Goal: Information Seeking & Learning: Learn about a topic

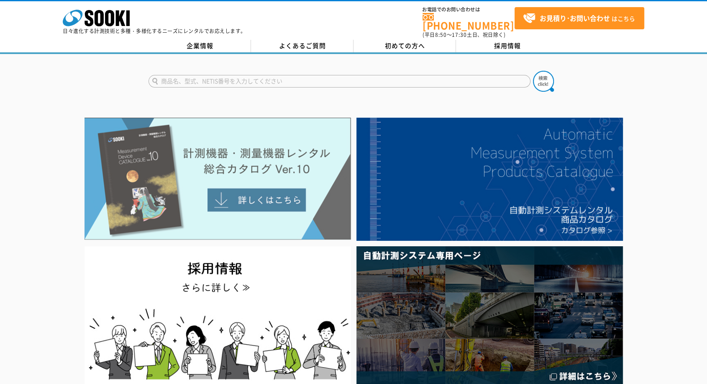
click at [264, 191] on img at bounding box center [218, 179] width 267 height 122
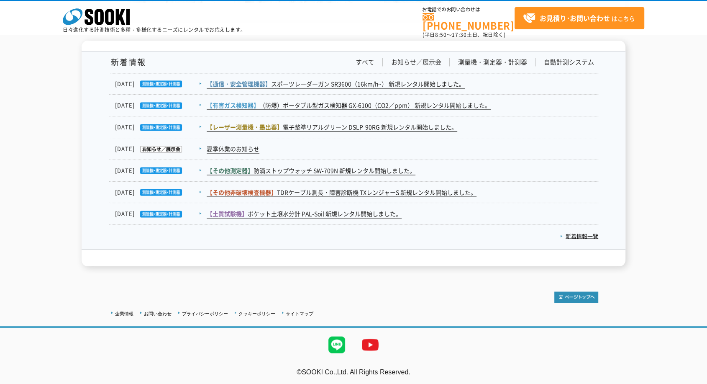
scroll to position [1231, 0]
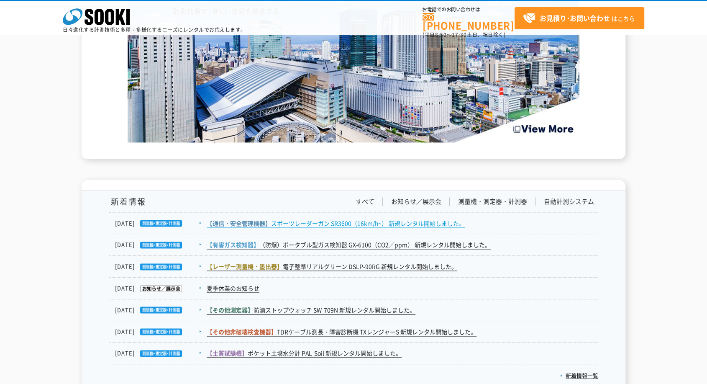
click at [328, 223] on link "【通信・安全管理機器】 スポーツレーダーガン SR3600（16km/h~） 新規レンタル開始しました。" at bounding box center [336, 223] width 258 height 9
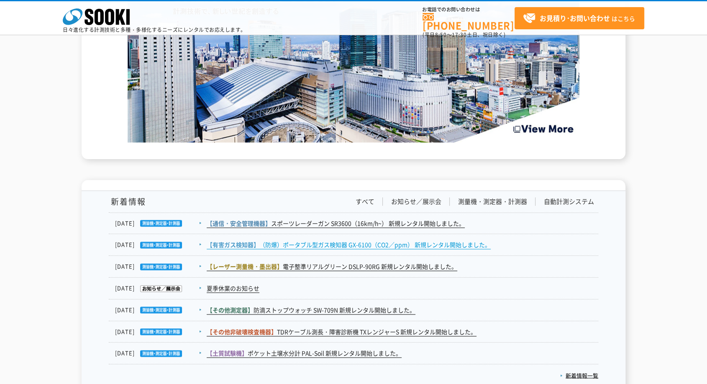
click at [284, 245] on link "【有害ガス検知器】 （防爆）ポータブル型ガス検知器 GX-6100（CO2／ppm） 新規レンタル開始しました。" at bounding box center [349, 244] width 284 height 9
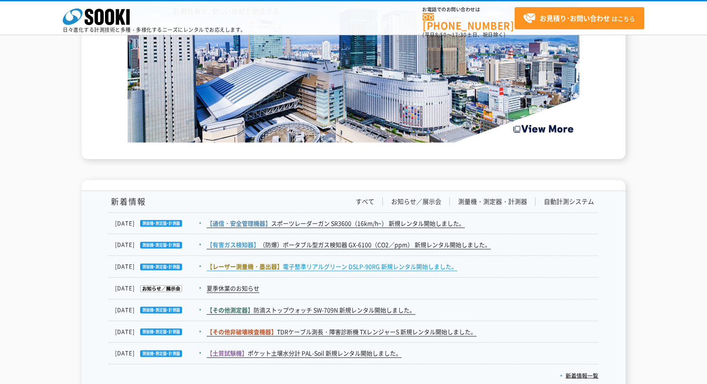
click at [308, 266] on link "【レーザー測量機・墨出器】 電子整準リアルグリーン DSLP-90RG 新規レンタル開始しました。" at bounding box center [332, 266] width 251 height 9
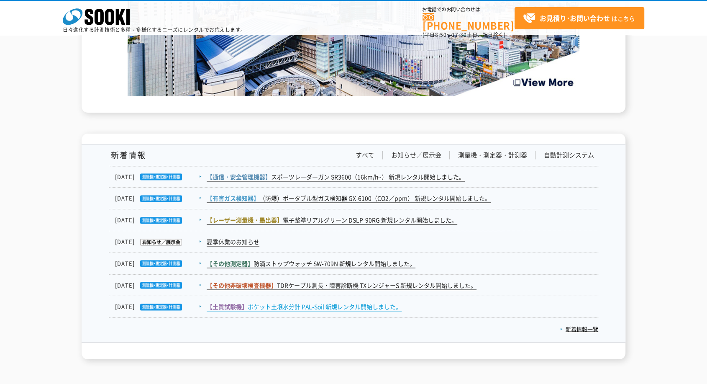
click at [333, 304] on link "【土質試験機】 ポケット土壌水分計 PAL-Soil 新規レンタル開始しました。" at bounding box center [304, 306] width 195 height 9
click at [594, 329] on link "新着情報一覧" at bounding box center [579, 328] width 38 height 8
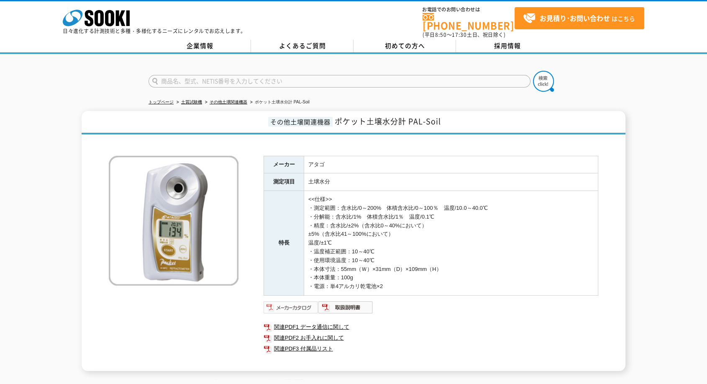
click at [297, 301] on img at bounding box center [291, 306] width 55 height 13
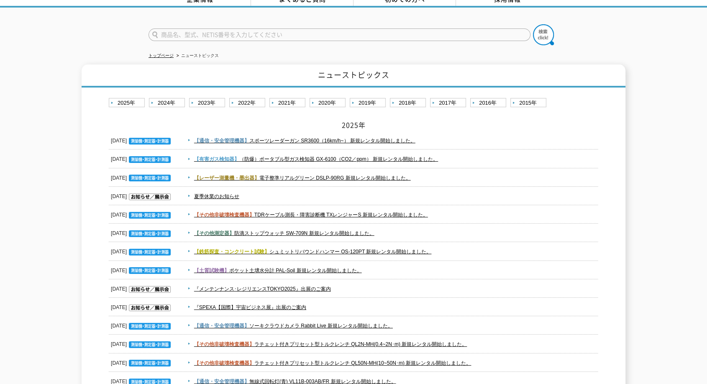
scroll to position [93, 0]
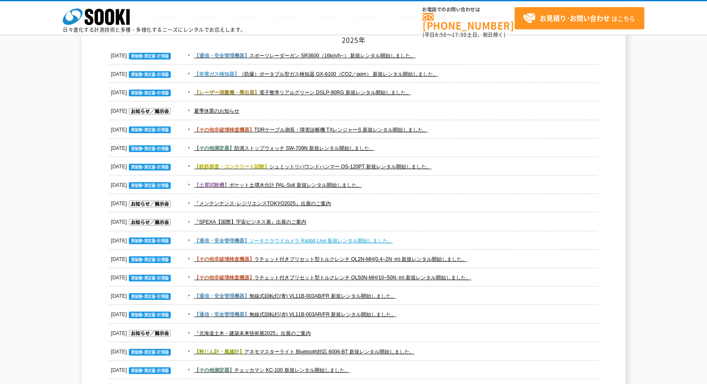
click at [315, 242] on link "【通信・安全管理機器】 ソーキクラウドカメラ Rabbit Live 新規レンタル開始しました。" at bounding box center [293, 241] width 199 height 6
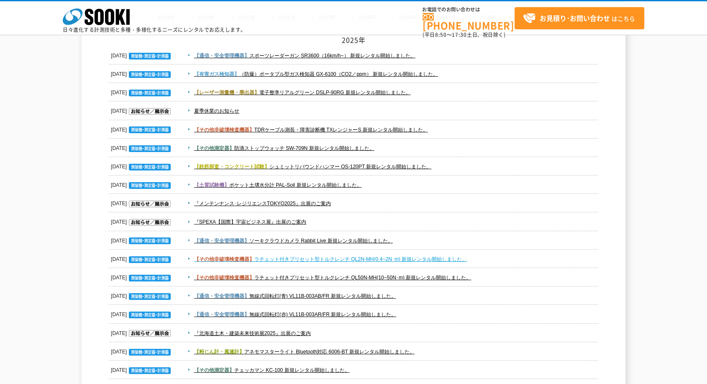
click at [293, 260] on link "【その他非破壊検査機器】 ラチェット付きプリセット型トルクレンチ QL2N-MH(0.4~2N･m) 新規レンタル開始しました。" at bounding box center [330, 259] width 273 height 6
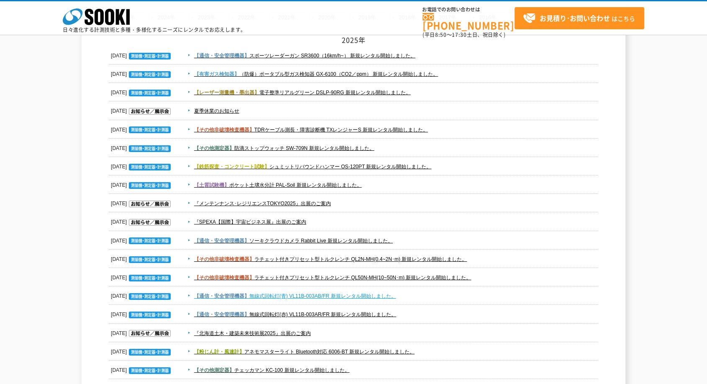
click at [359, 296] on link "【通信・安全管理機器】 無線式回転灯(青) VL11B-003AB/FR 新規レンタル開始しました。" at bounding box center [295, 296] width 202 height 6
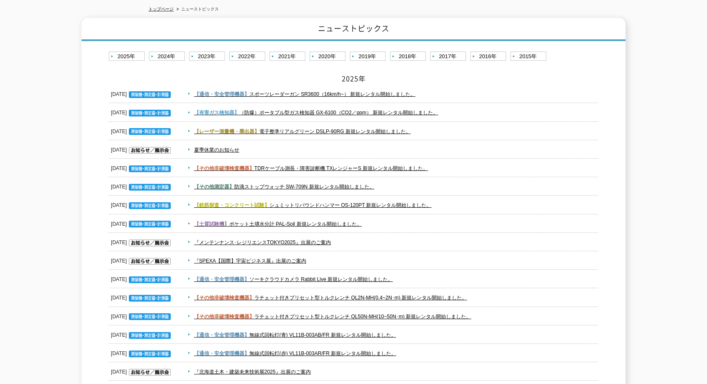
scroll to position [0, 0]
